Goal: Check status: Check status

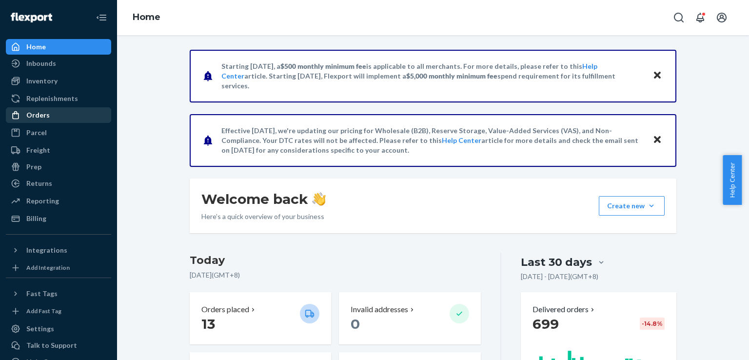
click at [49, 115] on div "Orders" at bounding box center [58, 115] width 103 height 14
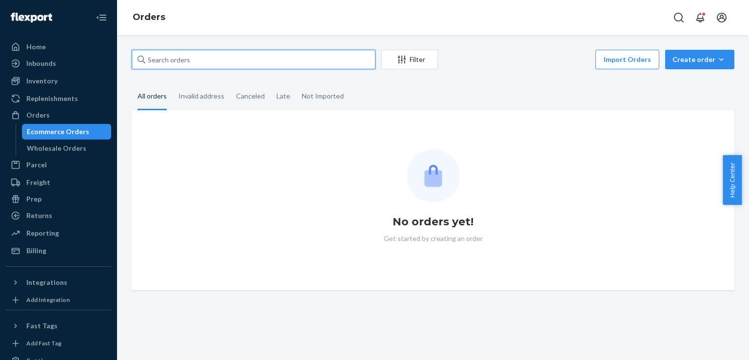
click at [186, 59] on input "text" at bounding box center [254, 60] width 244 height 20
paste input "114-4055711-3275455"
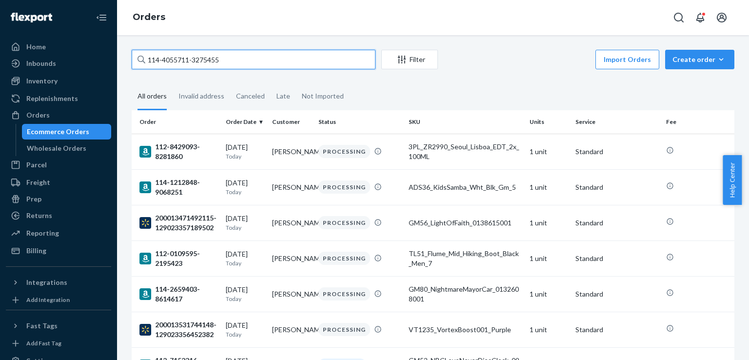
click at [271, 58] on input "114-4055711-3275455" at bounding box center [254, 60] width 244 height 20
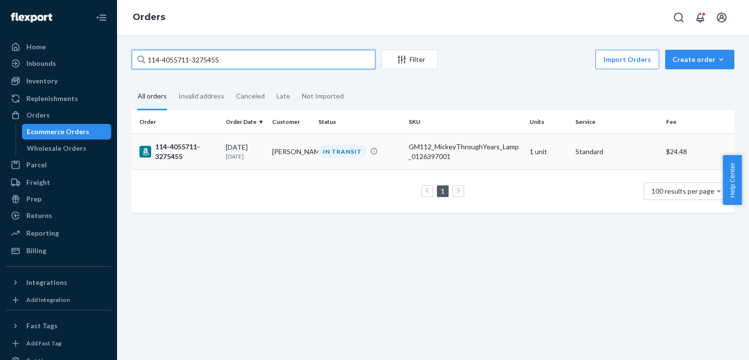
type input "114-4055711-3275455"
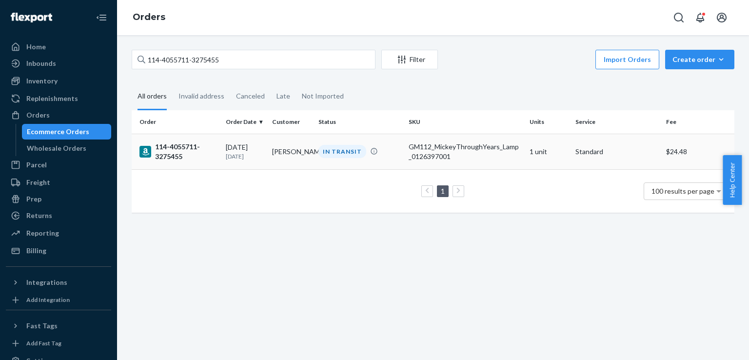
click at [169, 148] on div "114-4055711-3275455" at bounding box center [178, 152] width 79 height 20
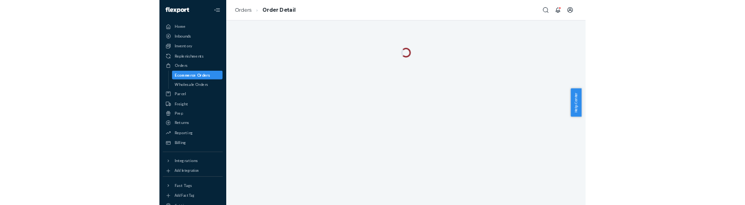
scroll to position [69, 0]
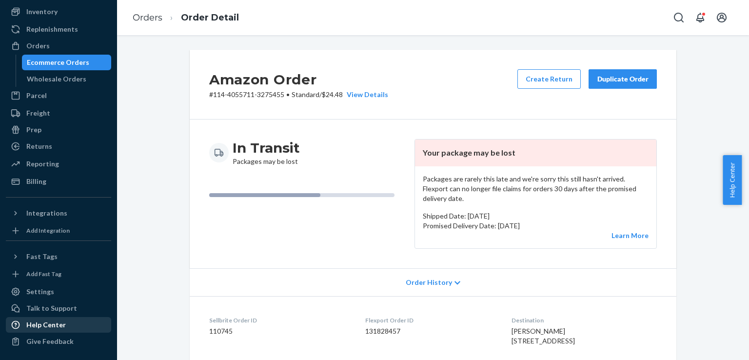
click at [37, 325] on div "Help Center" at bounding box center [46, 325] width 40 height 10
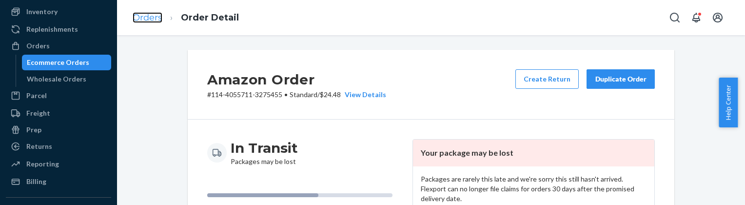
click at [145, 18] on link "Orders" at bounding box center [148, 17] width 30 height 11
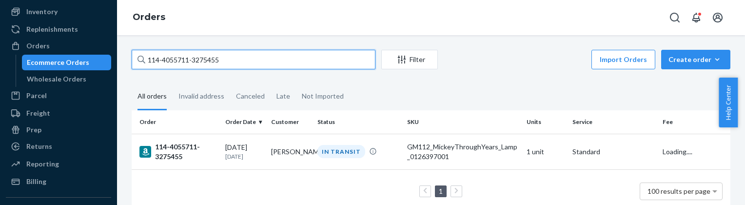
click at [207, 60] on input "114-4055711-3275455" at bounding box center [254, 60] width 244 height 20
paste input "111-2174472-1193851"
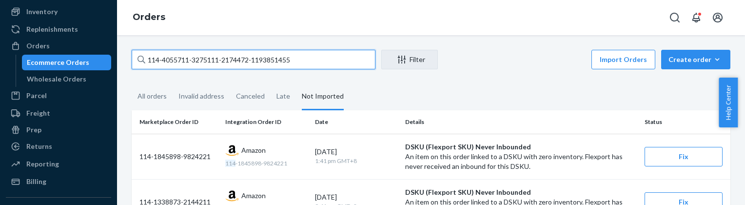
paste input "1-2174472-1193851"
type input "111-2174472-1193851"
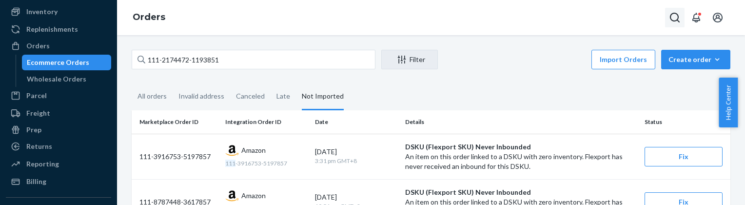
click at [668, 17] on button "Open Search Box" at bounding box center [675, 18] width 20 height 20
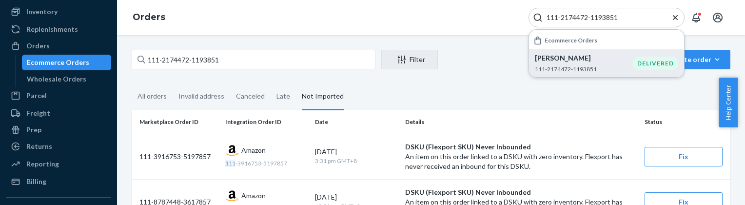
type input "111-2174472-1193851"
click at [566, 61] on p "[PERSON_NAME]" at bounding box center [584, 58] width 98 height 10
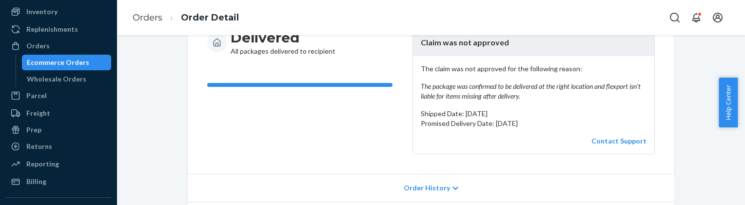
scroll to position [75, 0]
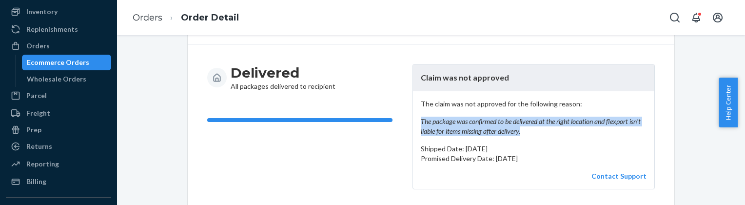
drag, startPoint x: 522, startPoint y: 129, endPoint x: 414, endPoint y: 116, distance: 109.1
click at [414, 116] on div "The claim was not approved for the following reason: The package was confirmed …" at bounding box center [533, 140] width 241 height 98
click at [152, 20] on link "Orders" at bounding box center [148, 17] width 30 height 11
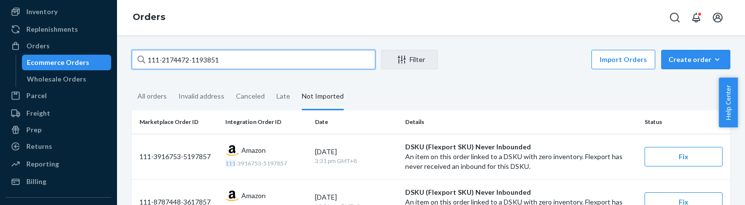
drag, startPoint x: 238, startPoint y: 61, endPoint x: 39, endPoint y: 67, distance: 199.1
click at [39, 67] on div "Home Inbounds Shipping Plans Problems Inventory Products Replenishments Orders …" at bounding box center [372, 102] width 745 height 205
paste input "3-3774583-1129049"
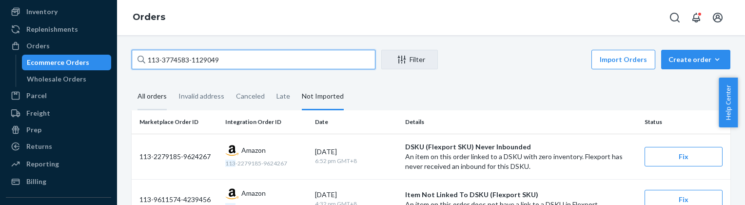
type input "113-3774583-1129049"
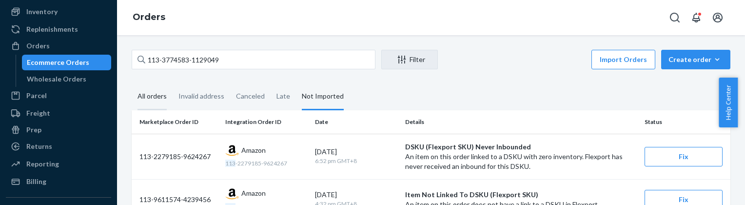
click at [148, 95] on div "All orders" at bounding box center [152, 96] width 29 height 27
click at [132, 83] on input "All orders" at bounding box center [132, 83] width 0 height 0
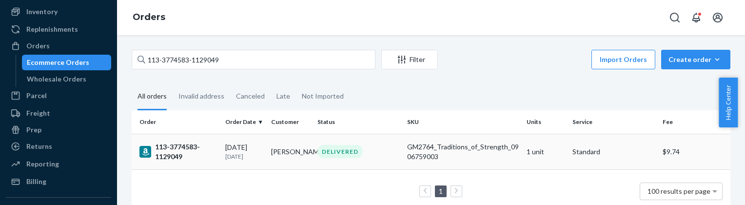
click at [179, 153] on div "113-3774583-1129049" at bounding box center [178, 152] width 78 height 20
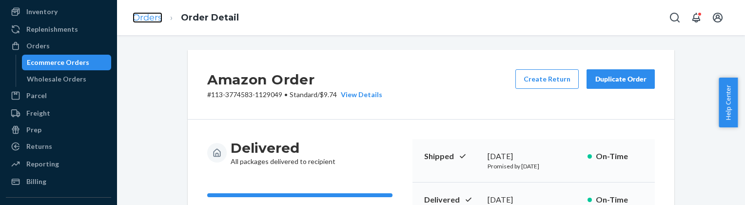
click at [144, 16] on link "Orders" at bounding box center [148, 17] width 30 height 11
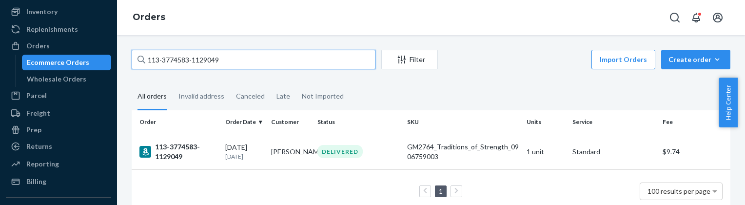
drag, startPoint x: 233, startPoint y: 60, endPoint x: 104, endPoint y: 53, distance: 128.4
click at [104, 53] on div "Home Inbounds Shipping Plans Problems Inventory Products Replenishments Orders …" at bounding box center [372, 102] width 745 height 205
paste input "1-2174472-1193851"
type input "111-2174472-1193851"
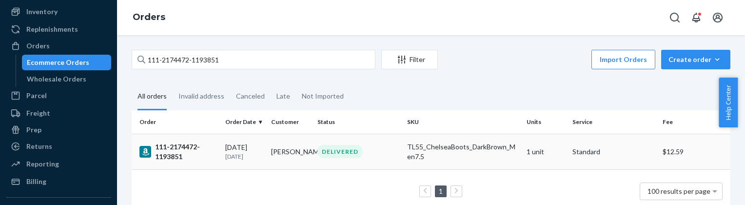
click at [178, 148] on div "111-2174472-1193851" at bounding box center [178, 152] width 78 height 20
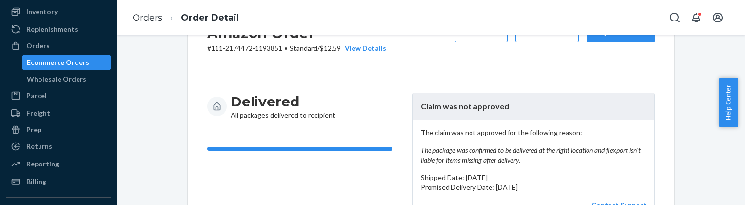
scroll to position [79, 0]
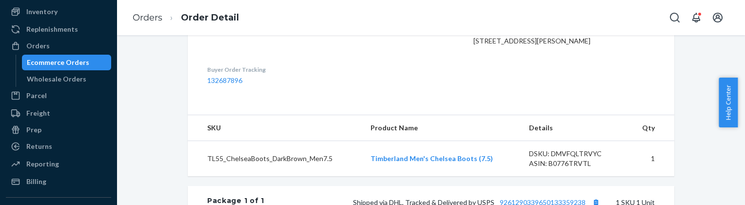
click at [188, 69] on dl "Sellbrite Order ID 111459 Flexport Order ID 132687896 Destination [PERSON_NAME]…" at bounding box center [431, 45] width 487 height 119
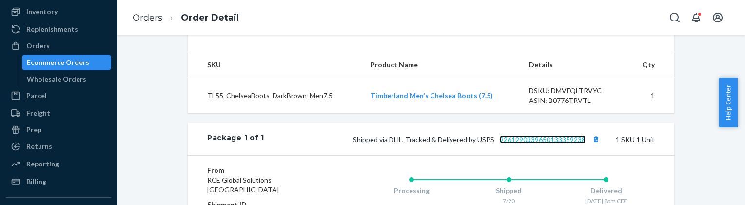
click at [546, 143] on link "9261290339650133359238" at bounding box center [543, 139] width 86 height 8
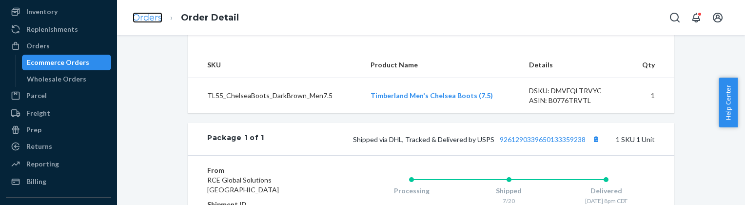
click at [154, 18] on link "Orders" at bounding box center [148, 17] width 30 height 11
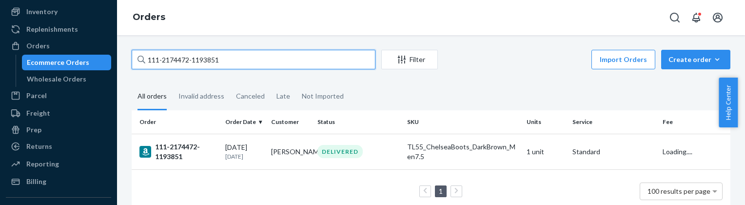
drag, startPoint x: 247, startPoint y: 57, endPoint x: -5, endPoint y: 75, distance: 252.8
click at [0, 75] on html "Home Inbounds Shipping Plans Problems Inventory Products Replenishments Orders …" at bounding box center [372, 102] width 745 height 205
paste input "2-9096539-4671423"
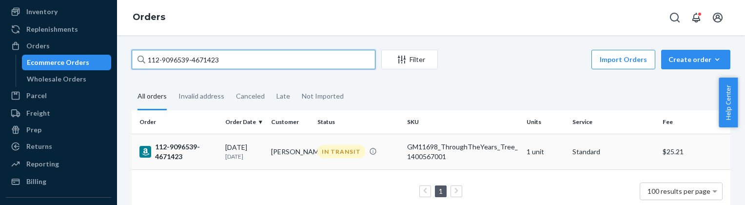
type input "112-9096539-4671423"
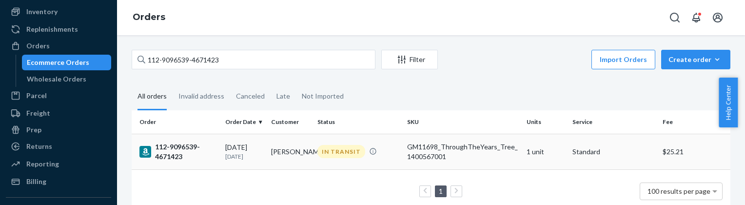
click at [173, 151] on div "112-9096539-4671423" at bounding box center [178, 152] width 78 height 20
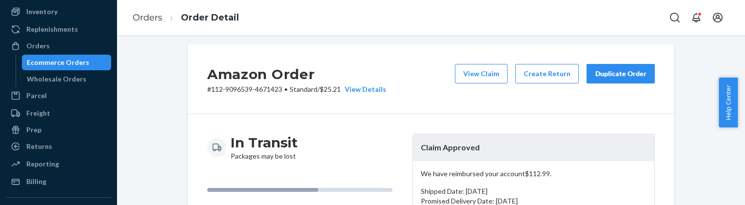
scroll to position [6, 0]
click at [145, 20] on link "Orders" at bounding box center [148, 17] width 30 height 11
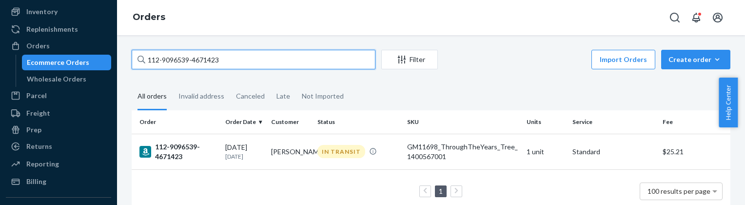
drag, startPoint x: 228, startPoint y: 60, endPoint x: 88, endPoint y: 59, distance: 140.5
click at [88, 59] on div "Home Inbounds Shipping Plans Problems Inventory Products Replenishments Orders …" at bounding box center [372, 102] width 745 height 205
paste input "4-4055711-3275455"
type input "114-4055711-3275455"
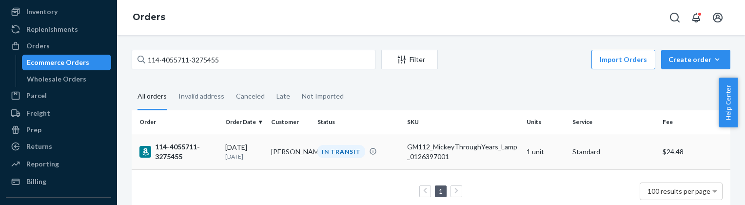
click at [183, 153] on div "114-4055711-3275455" at bounding box center [178, 152] width 78 height 20
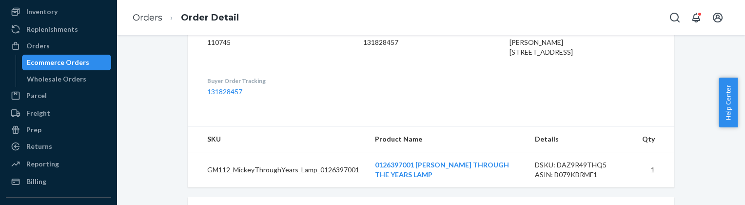
scroll to position [290, 0]
click at [285, 179] on td "GM112_MickeyThroughYears_Lamp_0126397001" at bounding box center [277, 169] width 179 height 36
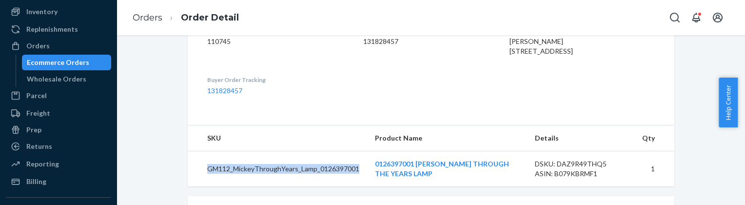
click at [285, 179] on td "GM112_MickeyThroughYears_Lamp_0126397001" at bounding box center [277, 169] width 179 height 36
copy td "GM112_MickeyThroughYears_Lamp_0126397001"
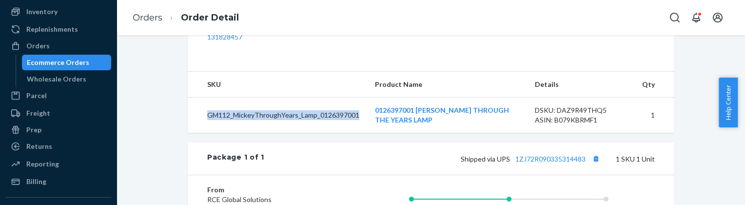
scroll to position [355, 0]
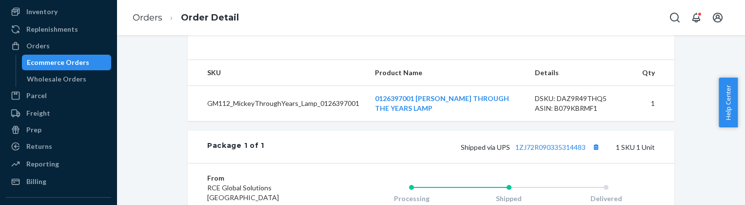
click at [580, 103] on div "DSKU: DAZ9R49THQ5" at bounding box center [581, 99] width 92 height 10
copy div "DAZ9R49THQ5"
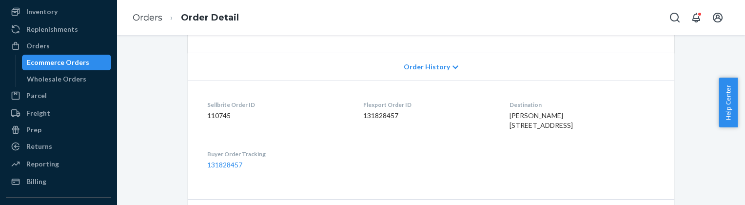
scroll to position [213, 0]
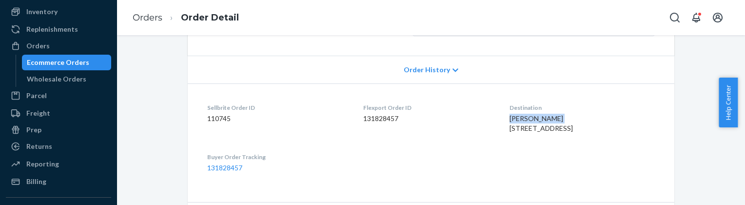
drag, startPoint x: 487, startPoint y: 105, endPoint x: 550, endPoint y: 111, distance: 63.7
click at [550, 111] on dl "Sellbrite Order ID 110745 Flexport Order ID 131828457 Destination [PERSON_NAME]…" at bounding box center [431, 137] width 487 height 109
copy span "[PERSON_NAME]"
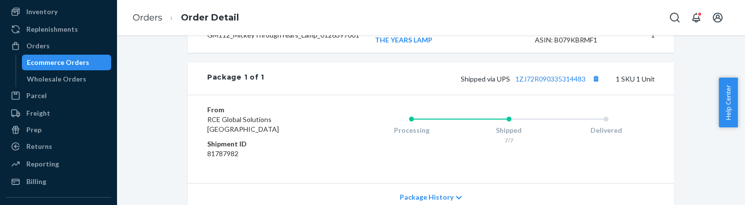
scroll to position [449, 0]
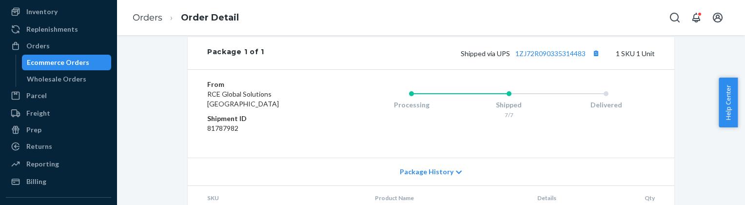
click at [224, 133] on dd "81787982" at bounding box center [265, 128] width 117 height 10
copy dd "81787982"
click at [292, 123] on dt "Shipment ID" at bounding box center [265, 119] width 117 height 10
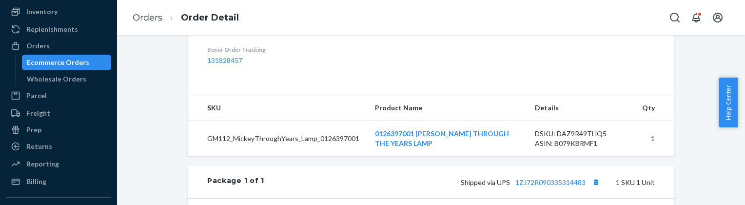
scroll to position [0, 0]
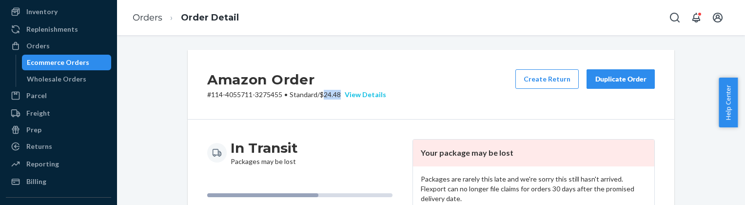
drag, startPoint x: 324, startPoint y: 94, endPoint x: 342, endPoint y: 96, distance: 18.6
click at [342, 96] on p "# 114-4055711-3275455 • Standard / $24.48 View Details" at bounding box center [296, 95] width 179 height 10
copy p "24.48"
